Goal: Find specific page/section: Find specific page/section

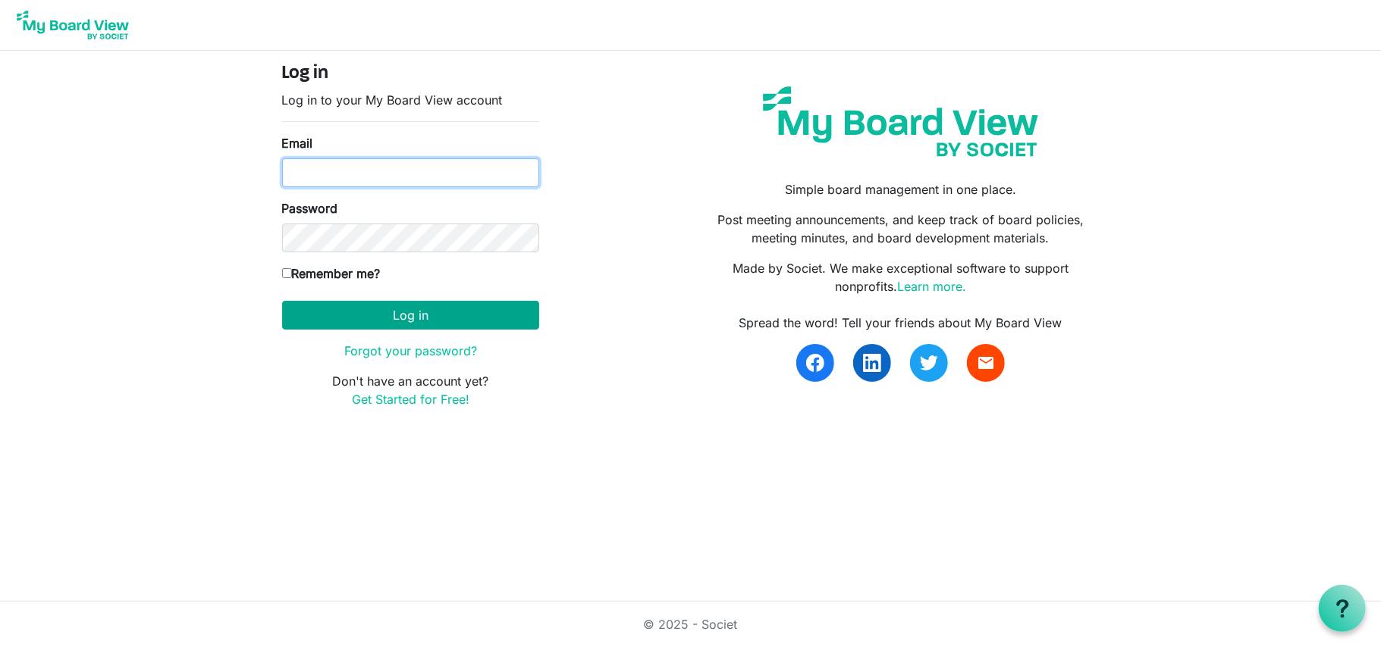
type input "[EMAIL_ADDRESS][DOMAIN_NAME]"
click at [376, 328] on button "Log in" at bounding box center [410, 315] width 257 height 29
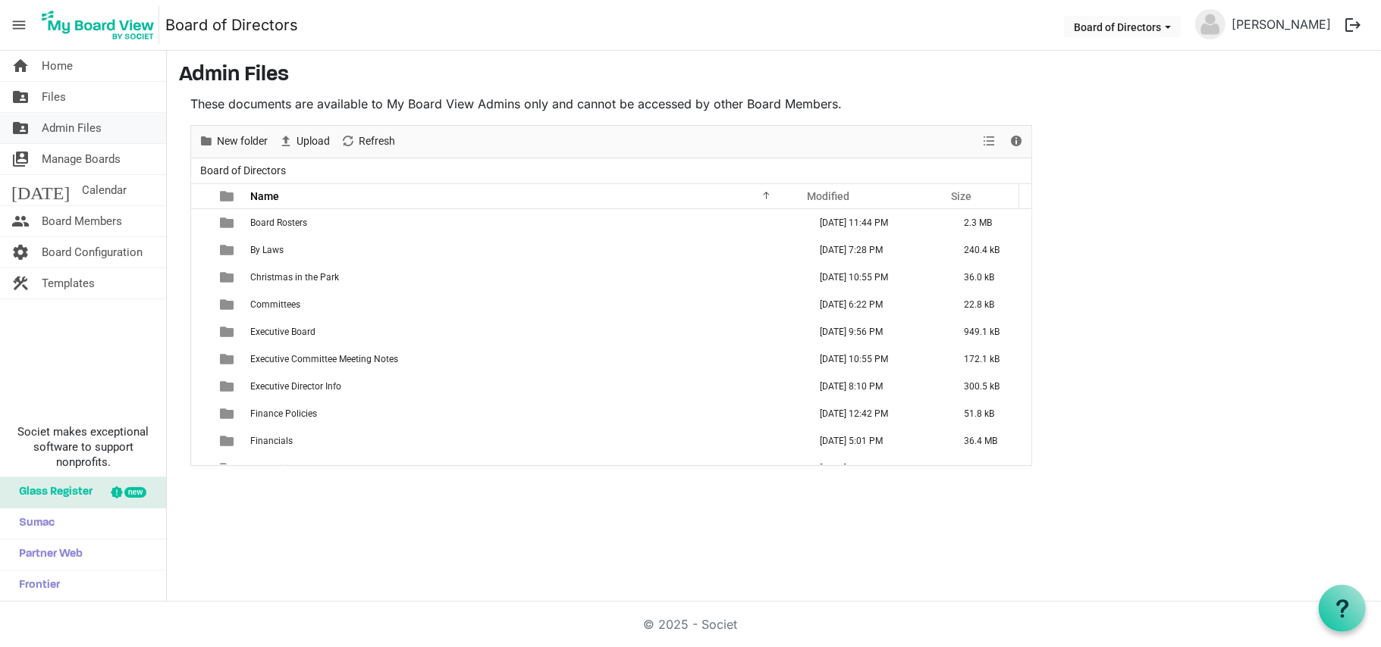
click at [73, 137] on span "Admin Files" at bounding box center [72, 128] width 60 height 30
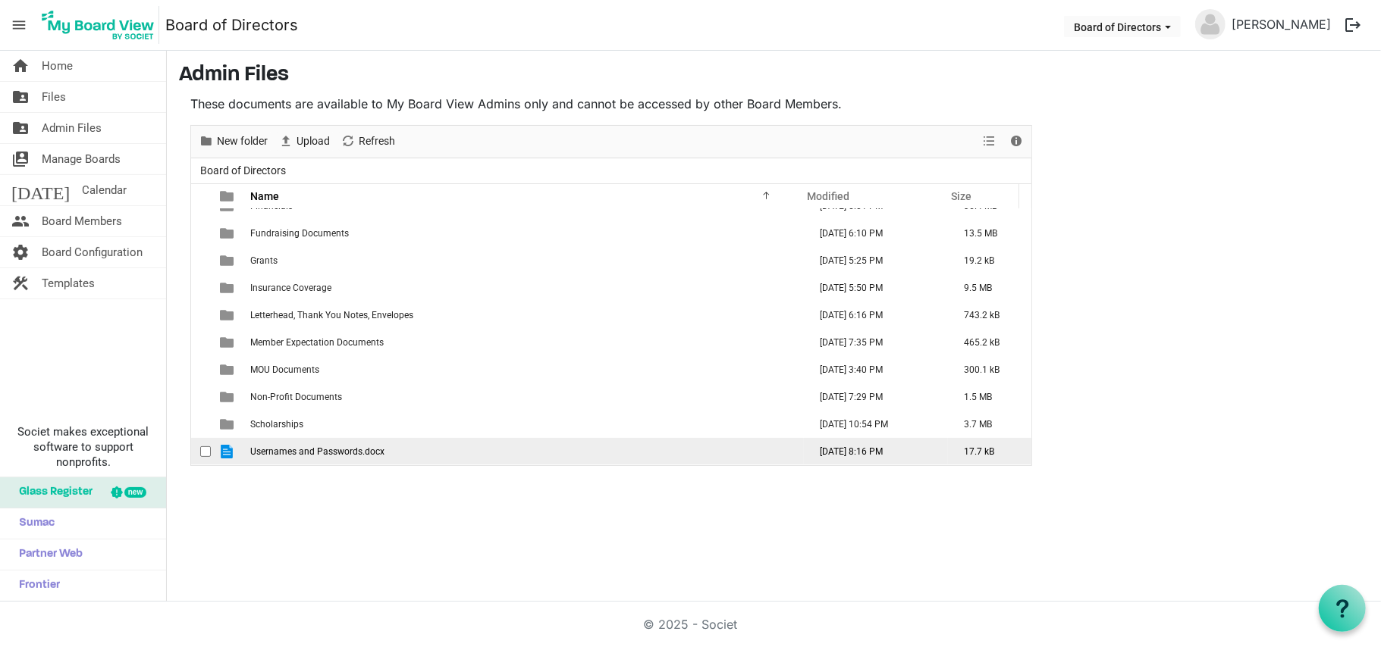
click at [319, 459] on td "Usernames and Passwords.docx" at bounding box center [525, 451] width 558 height 27
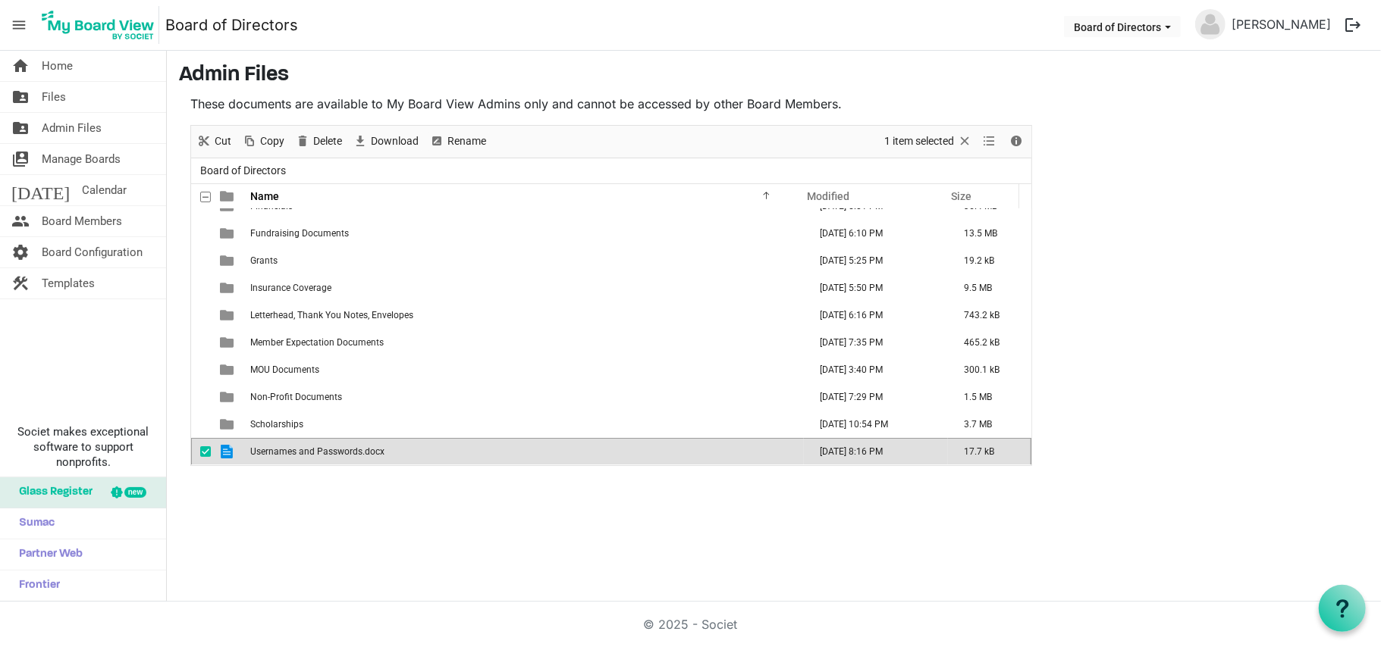
click at [337, 470] on main "Admin Files These documents are available to My Board View Admins only and cann…" at bounding box center [774, 265] width 1214 height 428
click at [334, 455] on span "Usernames and Passwords.docx" at bounding box center [317, 452] width 134 height 11
